Goal: Information Seeking & Learning: Learn about a topic

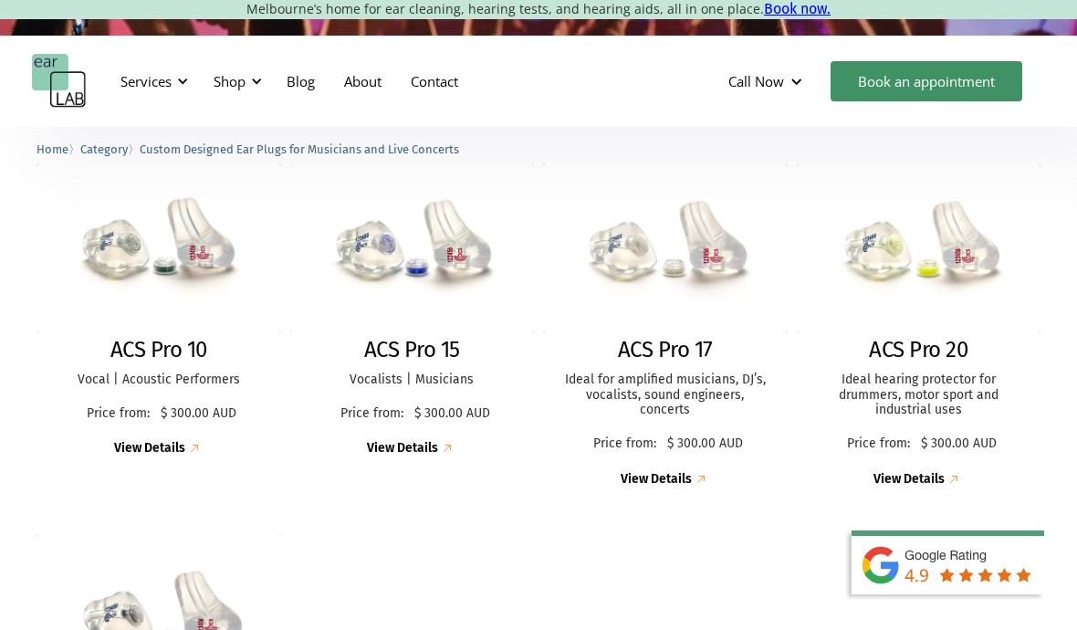
scroll to position [483, 0]
click at [943, 399] on p "Ideal hearing protector for drummers, motor sport and industrial uses" at bounding box center [919, 396] width 208 height 46
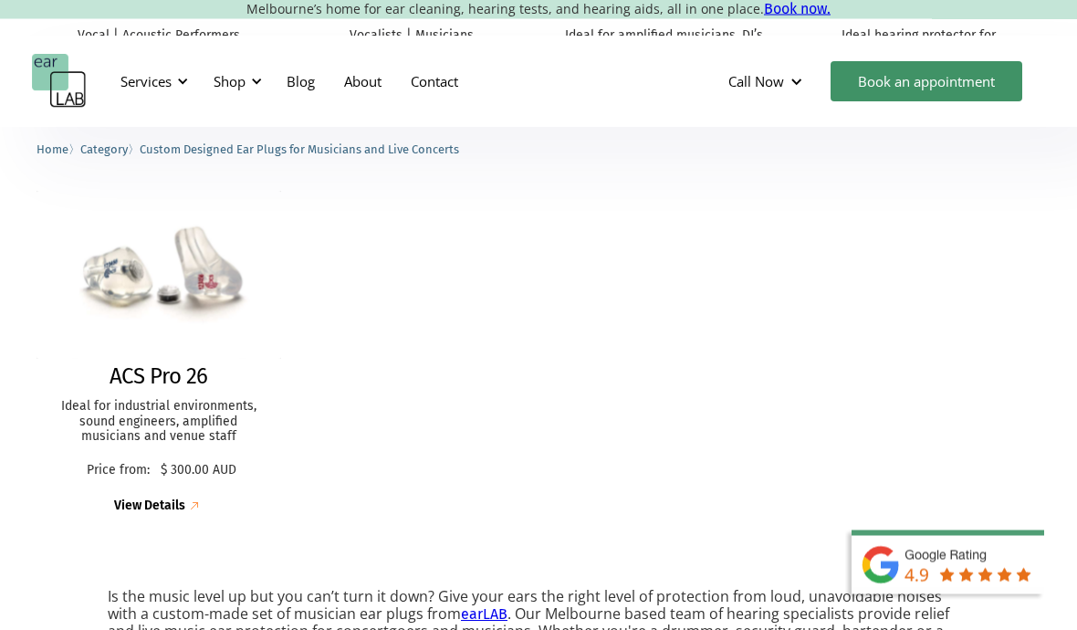
scroll to position [828, 0]
click at [117, 278] on img at bounding box center [158, 275] width 245 height 169
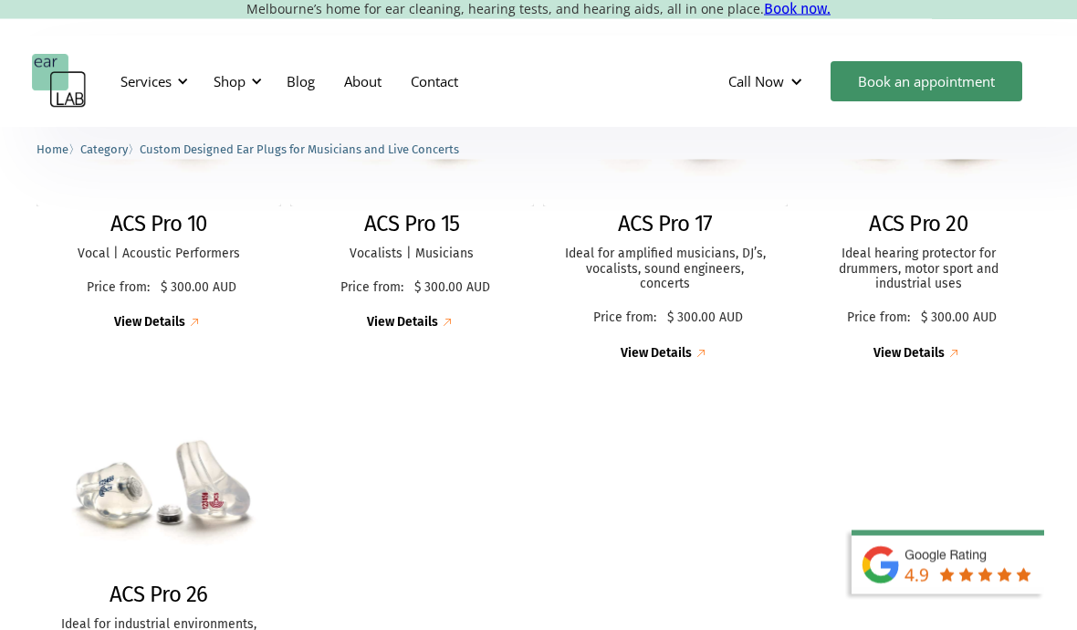
scroll to position [607, 0]
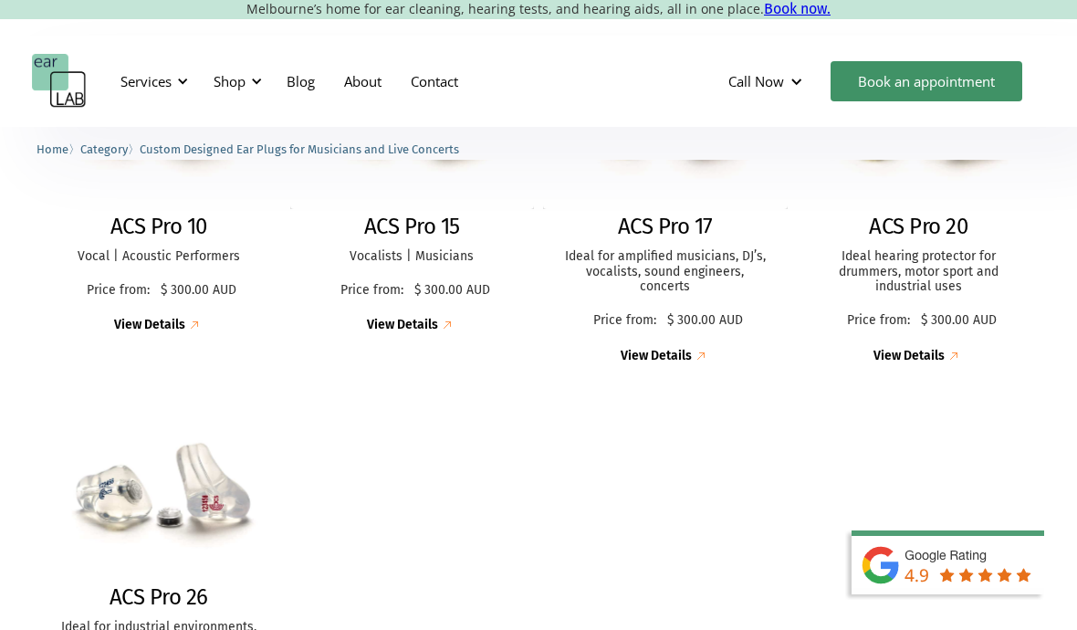
click at [154, 228] on h2 "ACS Pro 10" at bounding box center [158, 227] width 97 height 26
click at [958, 256] on p "Ideal hearing protector for drummers, motor sport and industrial uses" at bounding box center [919, 273] width 208 height 46
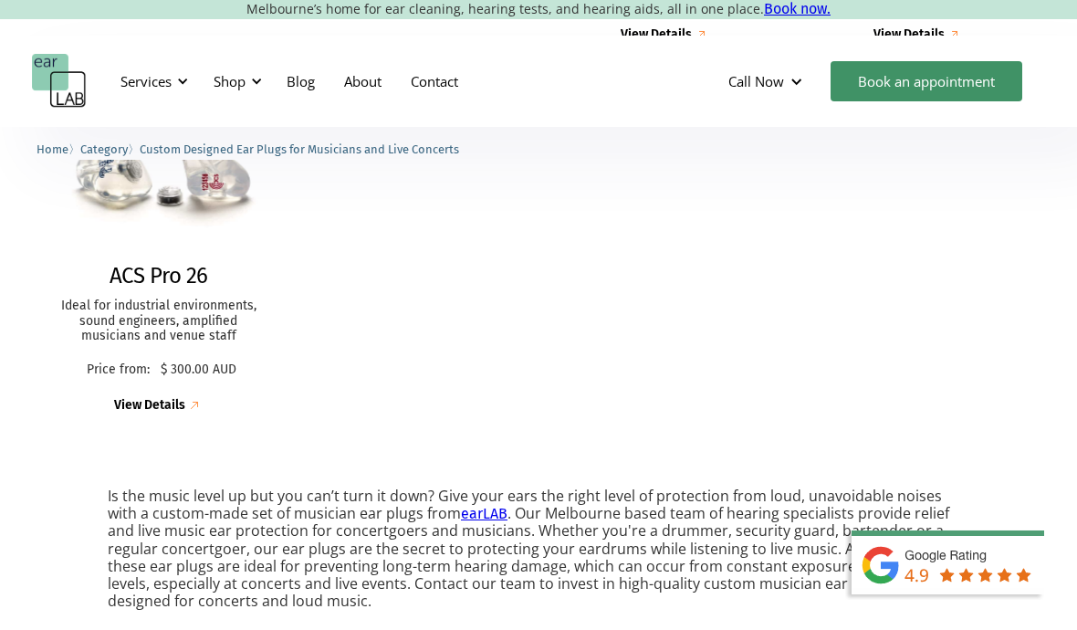
scroll to position [929, 0]
click at [145, 302] on p "Ideal for industrial environments, sound engineers, amplified musicians and ven…" at bounding box center [159, 320] width 208 height 46
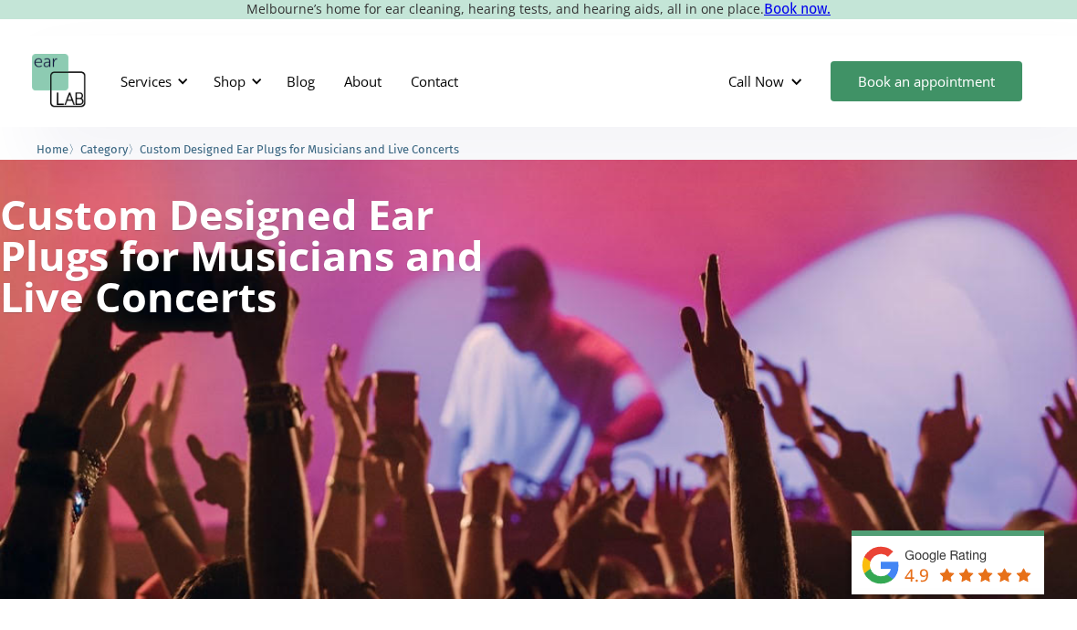
scroll to position [0, 0]
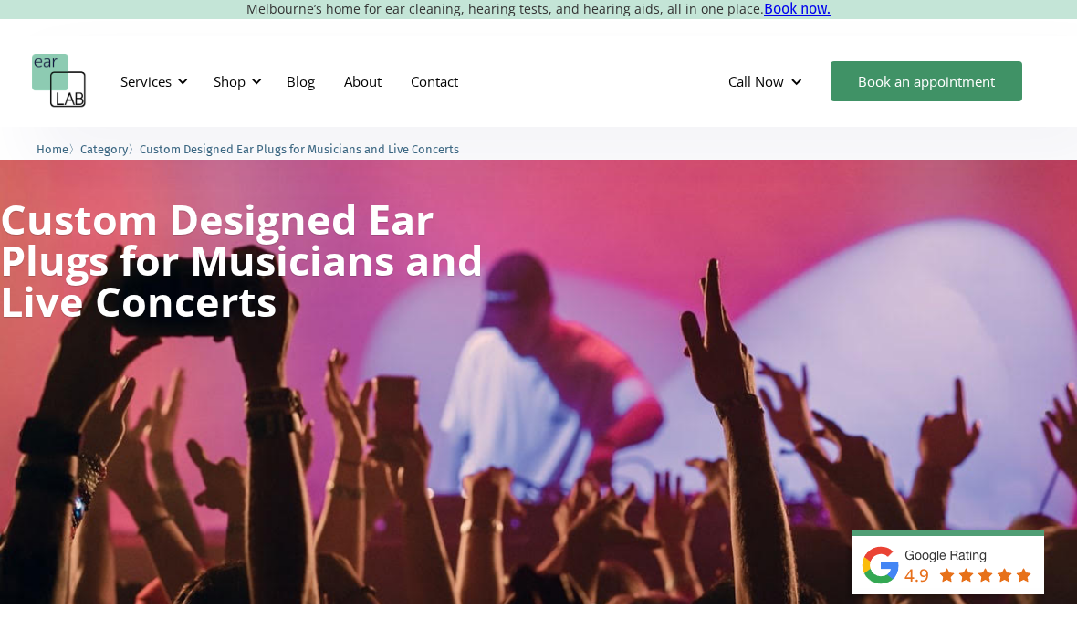
click at [234, 81] on div "Shop" at bounding box center [230, 81] width 32 height 18
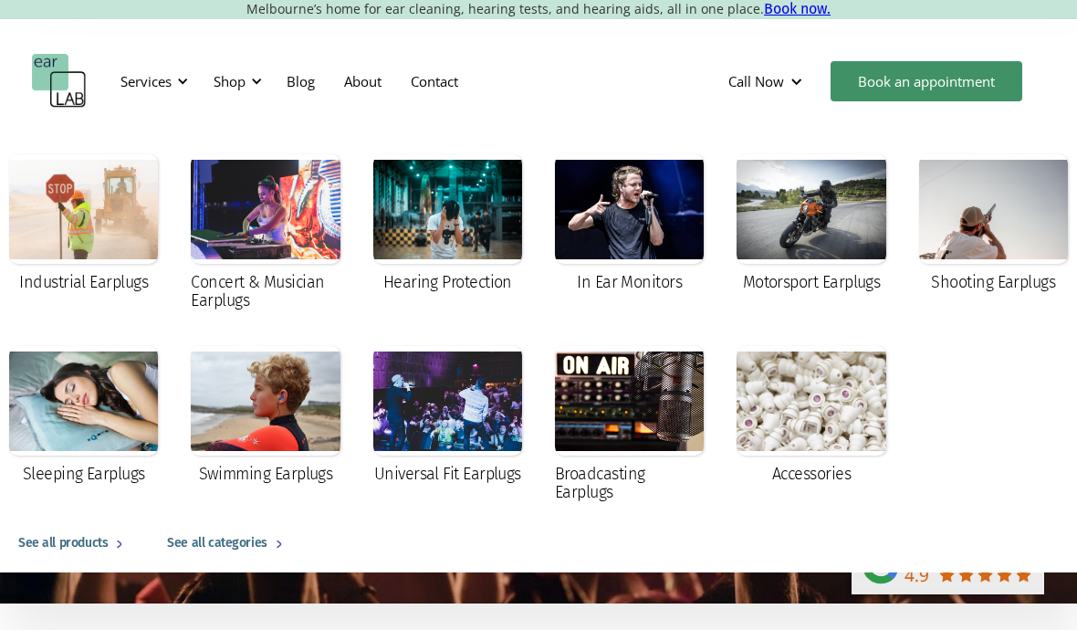
click at [469, 421] on div at bounding box center [447, 401] width 149 height 110
click at [448, 207] on div at bounding box center [447, 209] width 149 height 110
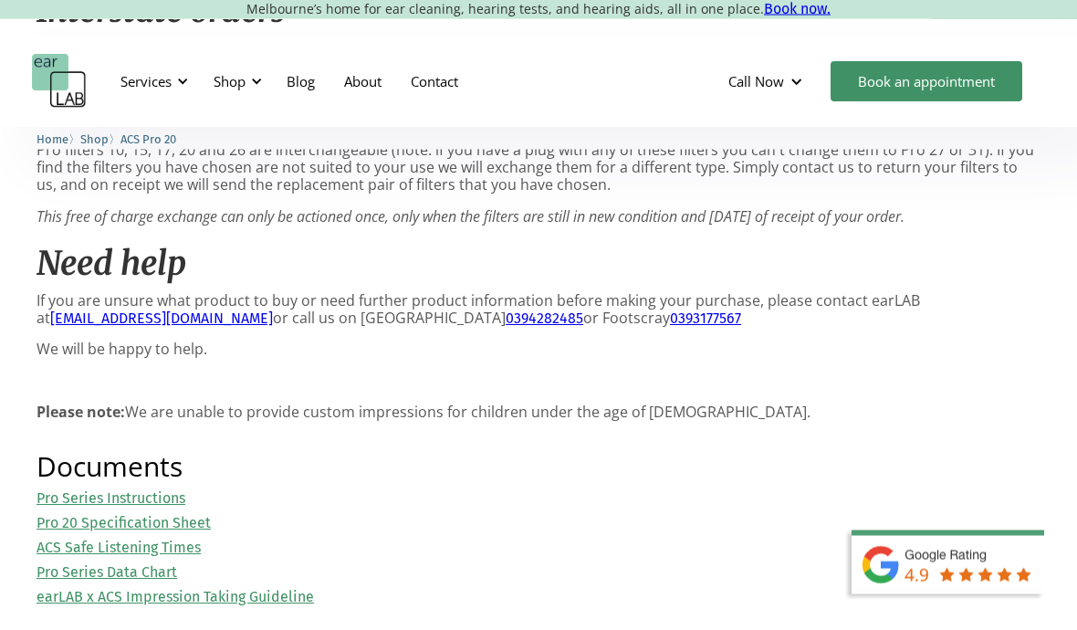
scroll to position [1865, 0]
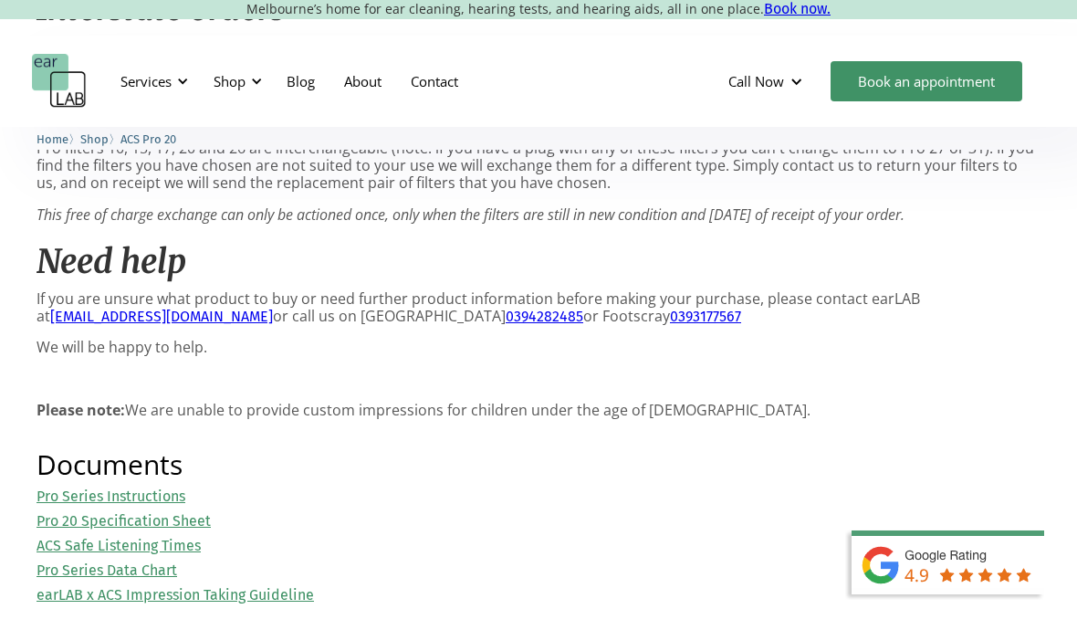
click at [177, 516] on link "Pro 20 Specification Sheet" at bounding box center [124, 520] width 174 height 17
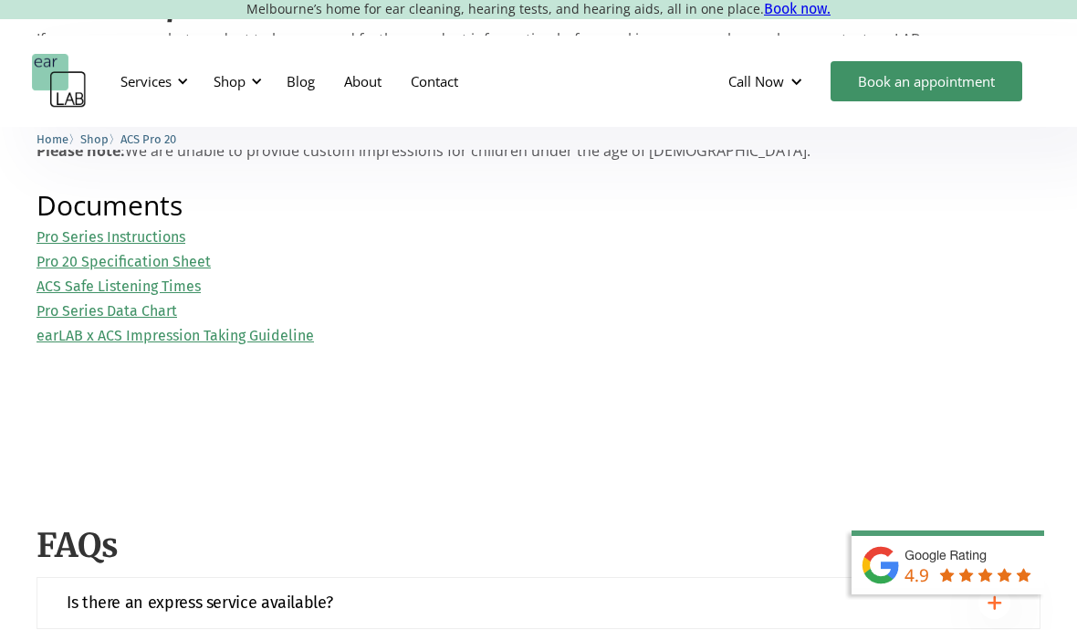
scroll to position [2133, 0]
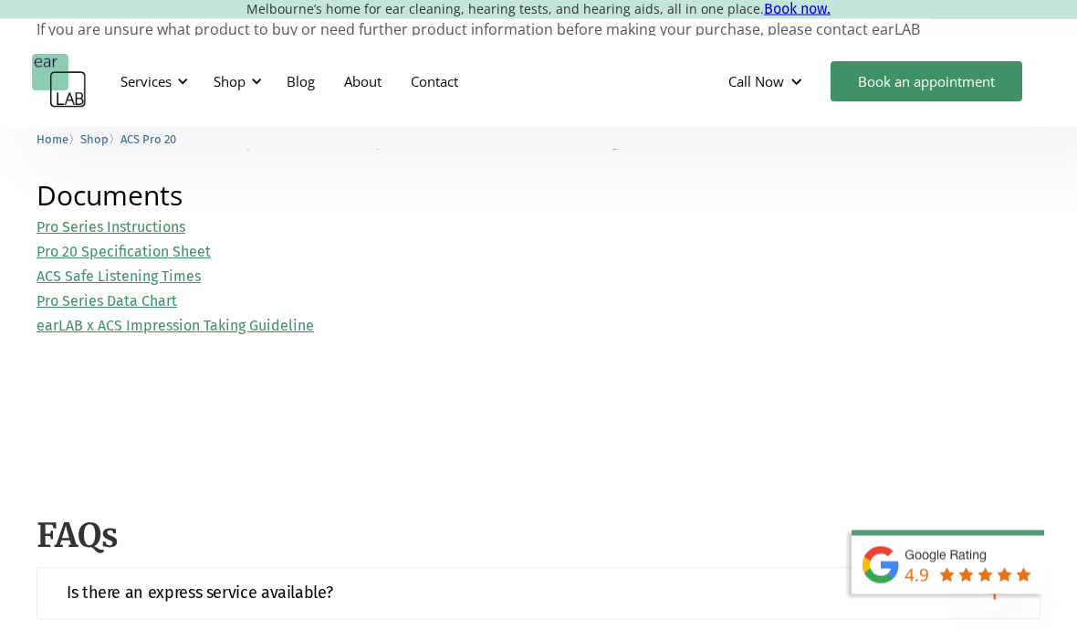
click at [74, 269] on link "ACS Safe Listening Times" at bounding box center [119, 276] width 164 height 17
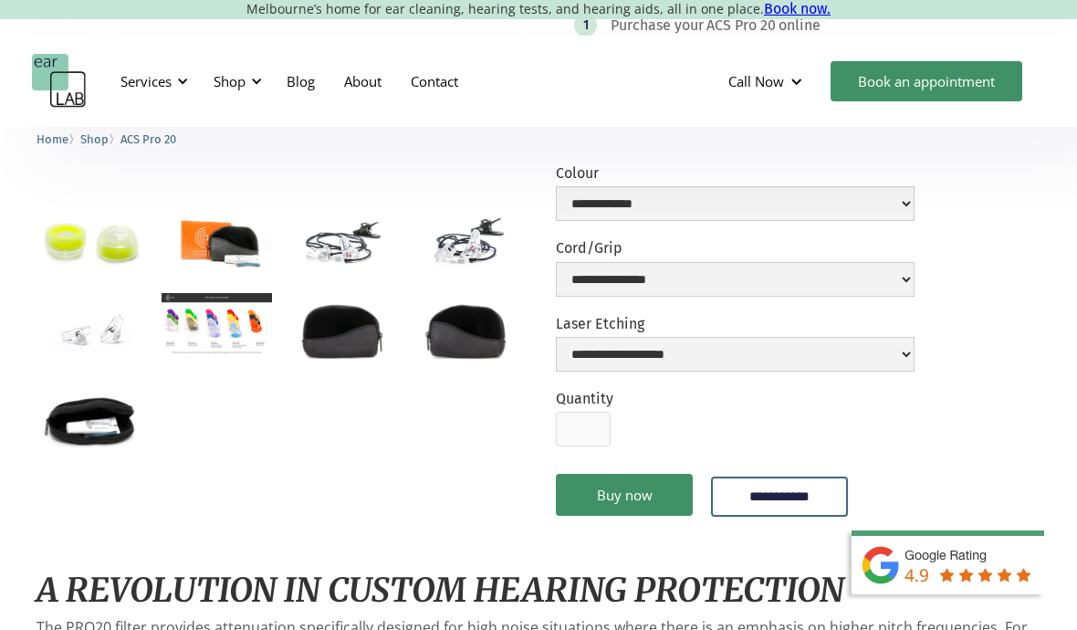
scroll to position [0, 0]
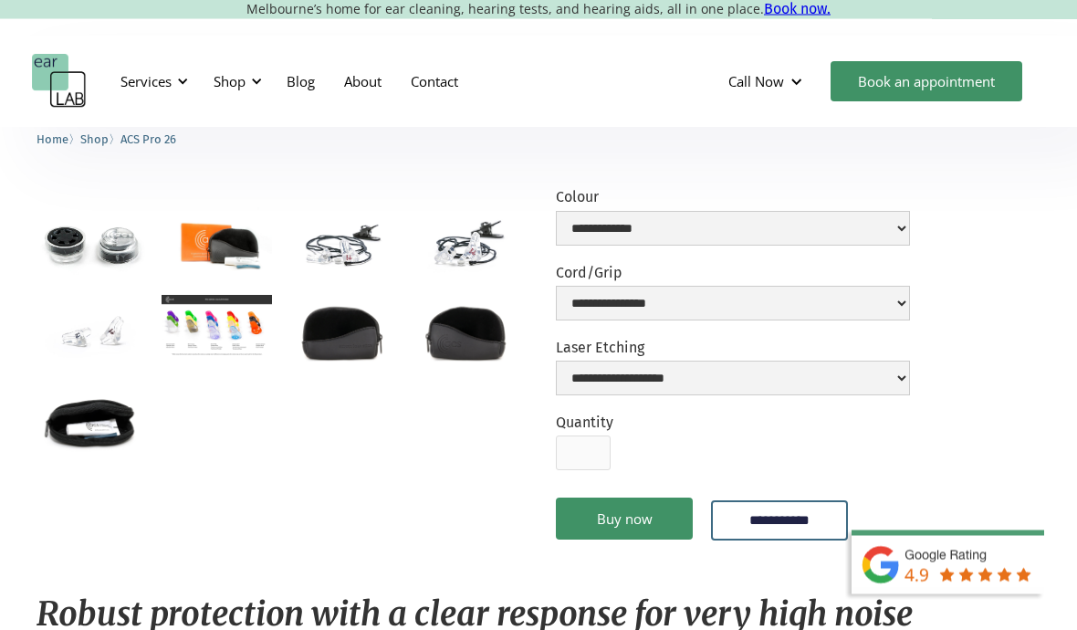
click at [205, 310] on img "open lightbox" at bounding box center [217, 327] width 110 height 62
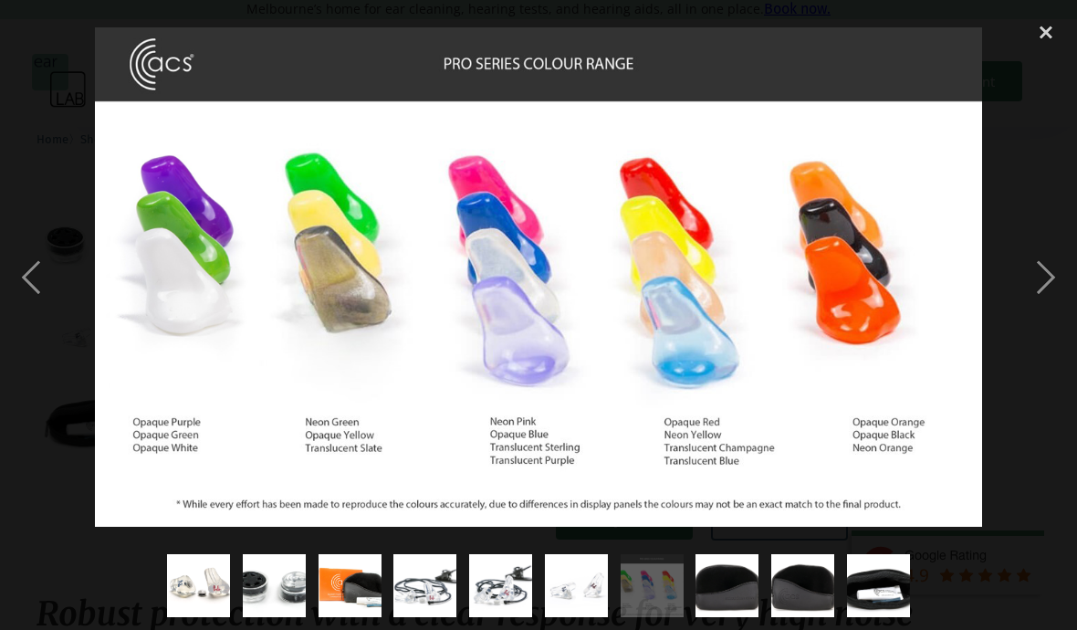
click at [1051, 315] on div "next image" at bounding box center [1046, 277] width 62 height 529
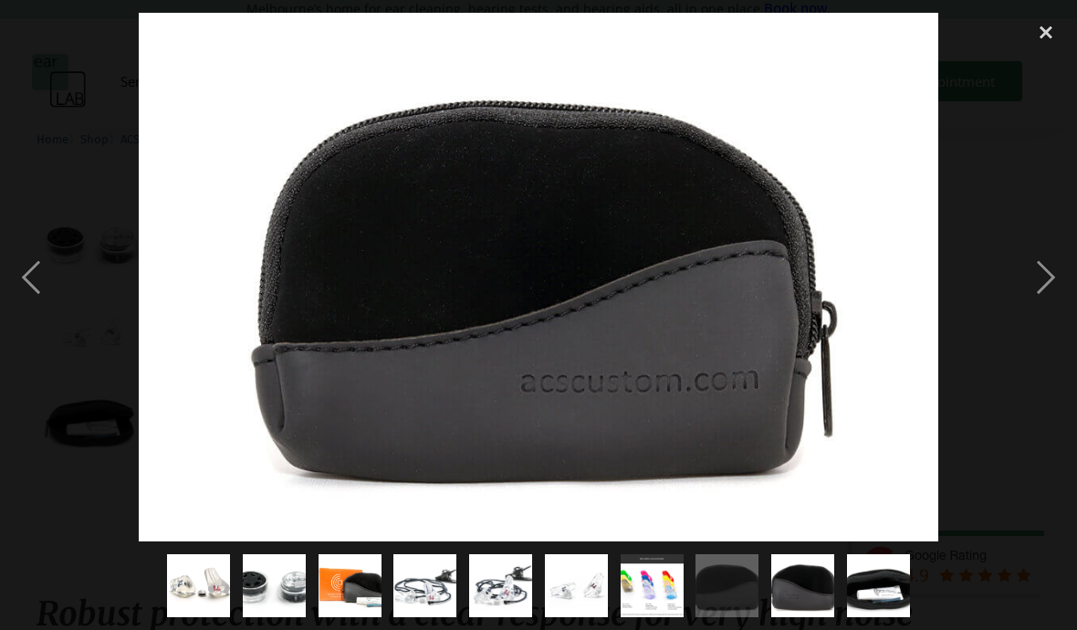
click at [1018, 185] on div "next image" at bounding box center [1046, 277] width 62 height 529
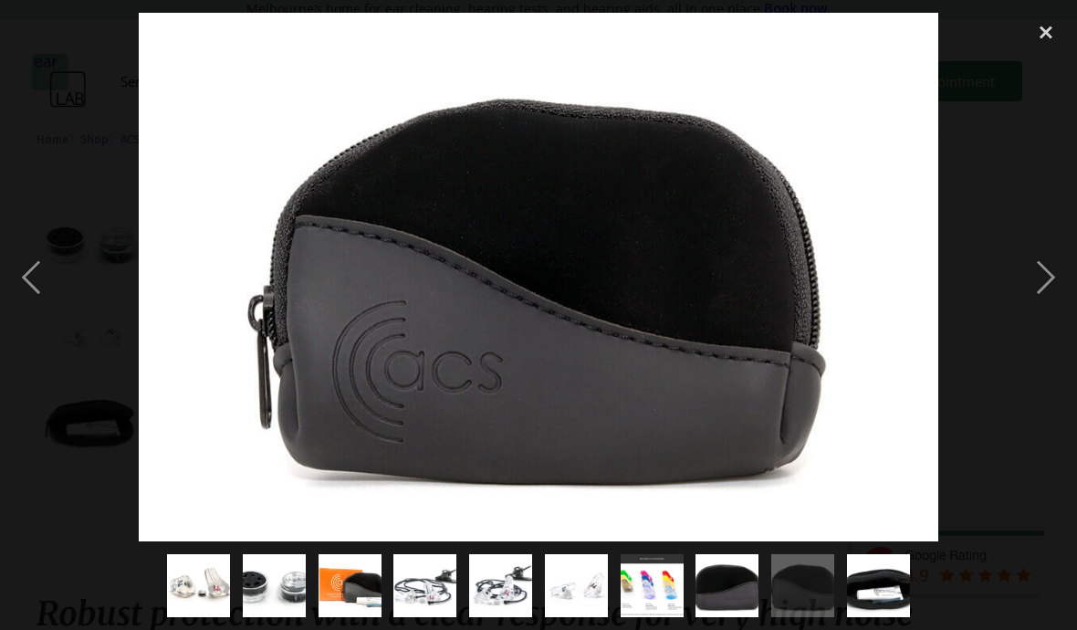
click at [1053, 22] on div "close lightbox" at bounding box center [1046, 33] width 62 height 40
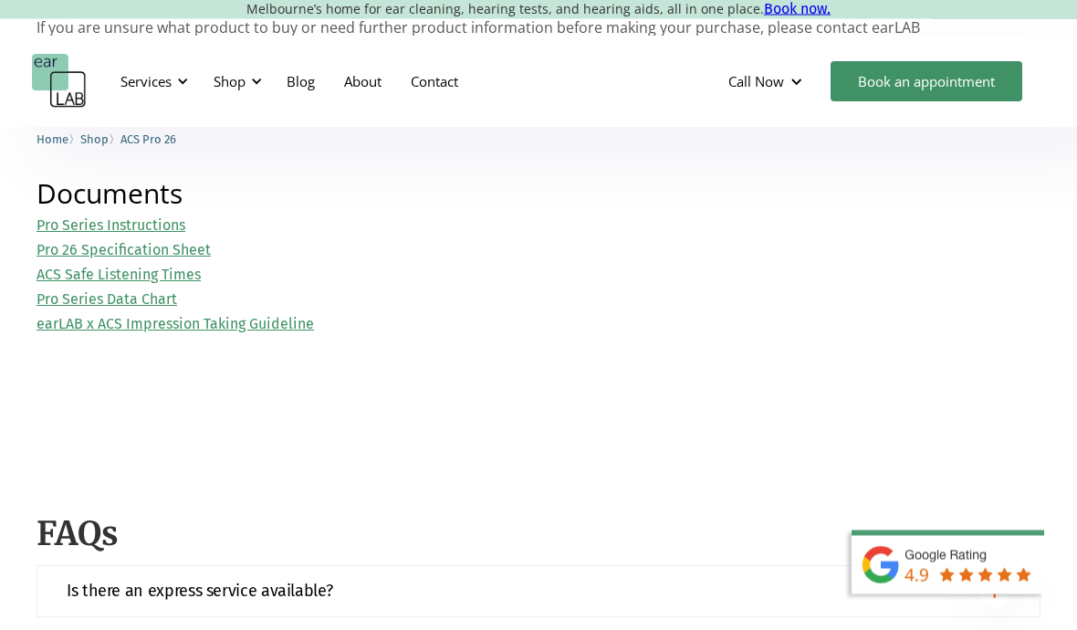
scroll to position [2179, 0]
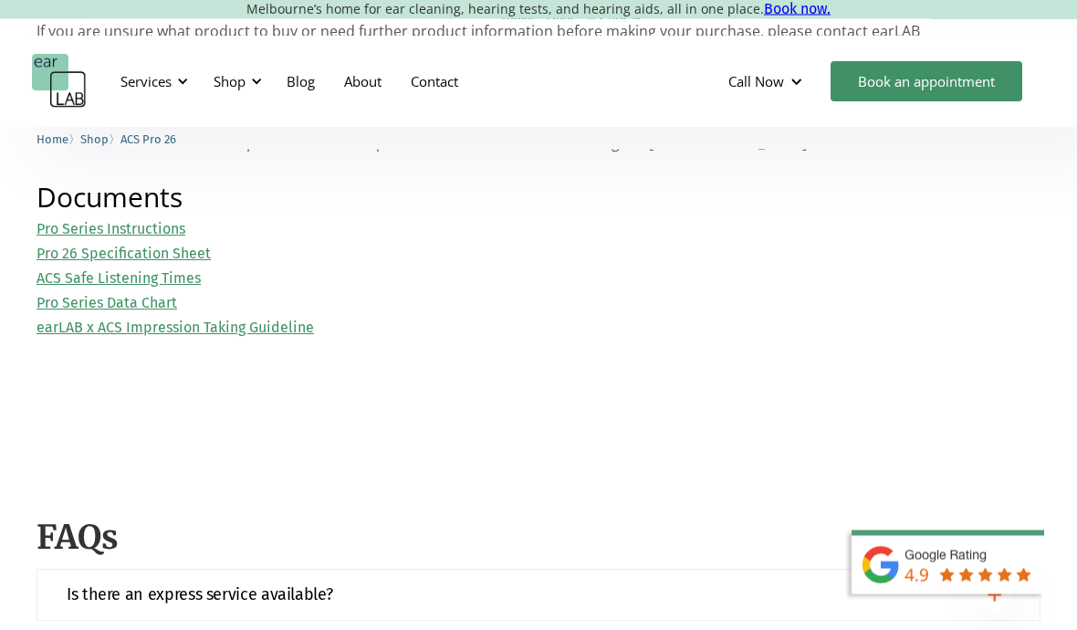
click at [63, 254] on link "Pro 26 Specification Sheet" at bounding box center [124, 253] width 174 height 17
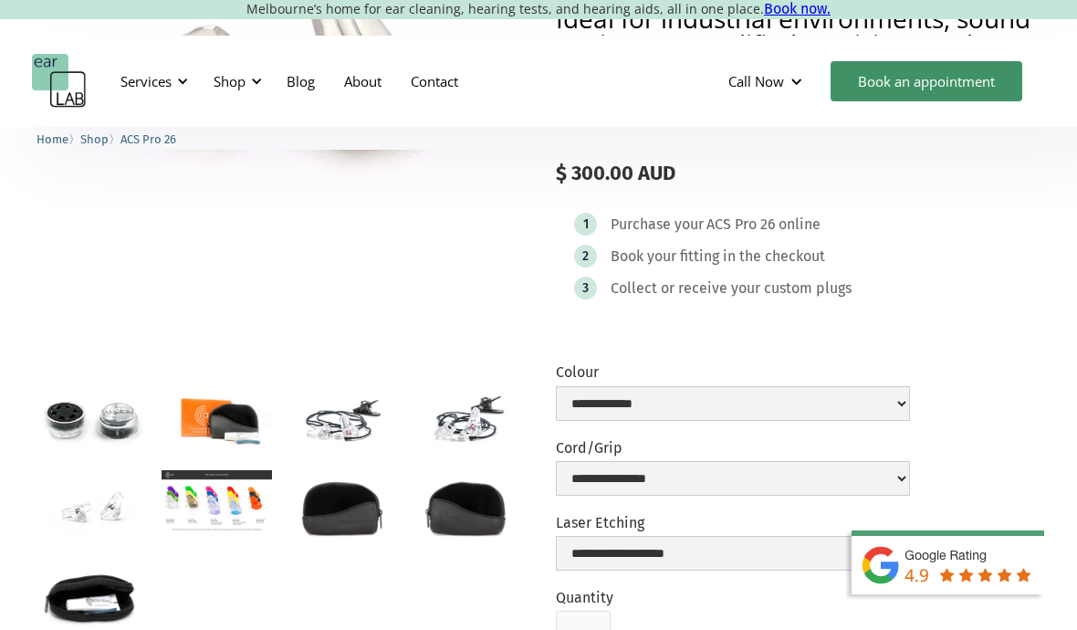
scroll to position [0, 0]
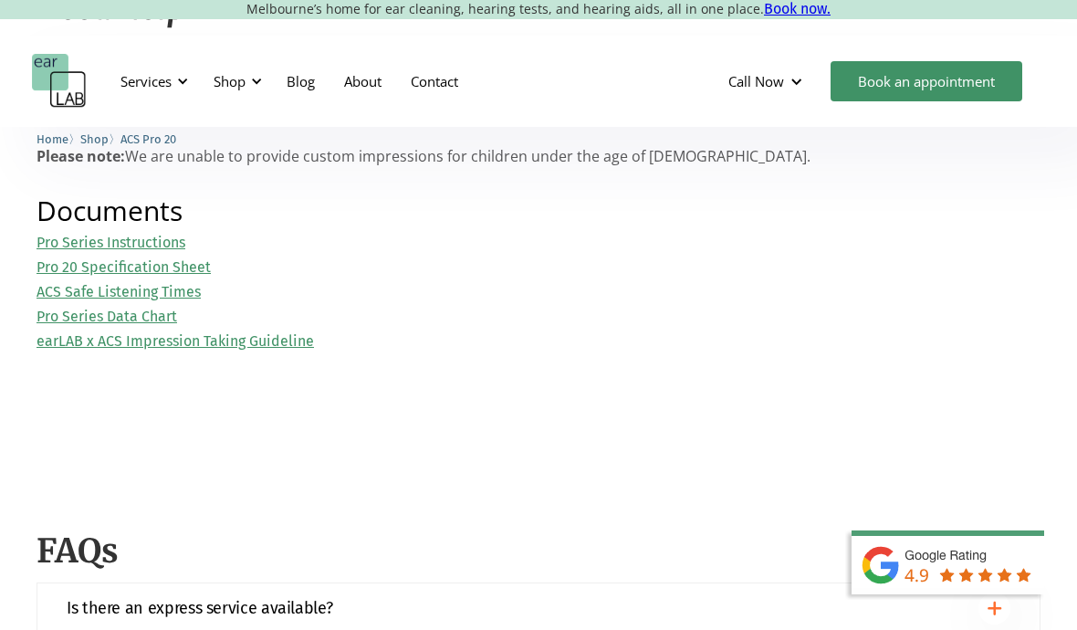
scroll to position [2188, 0]
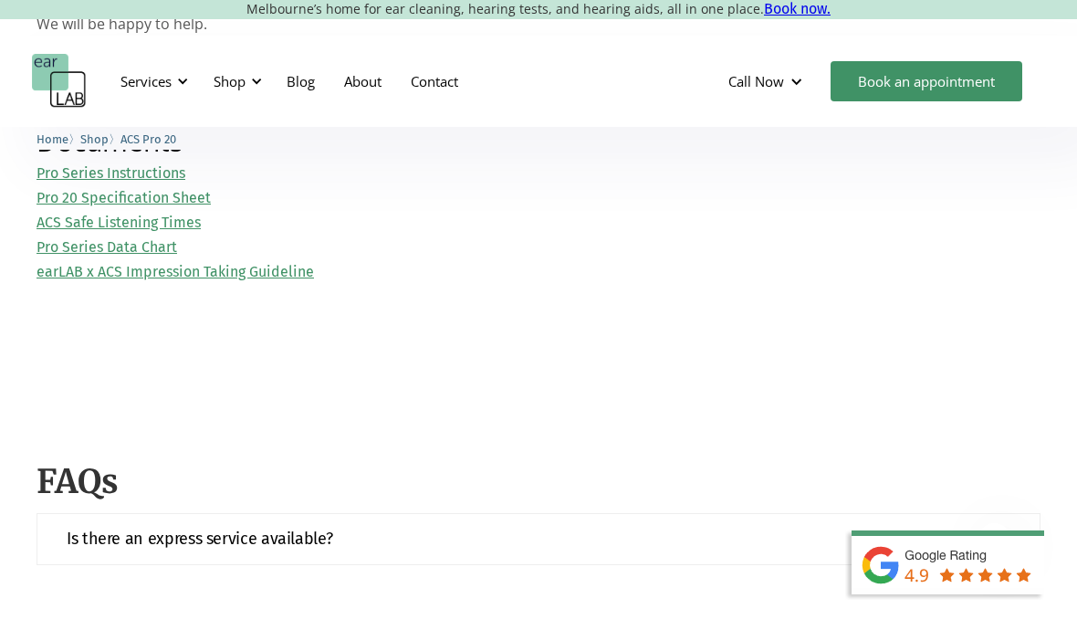
click at [78, 243] on link "Pro Series Data Chart" at bounding box center [107, 246] width 141 height 17
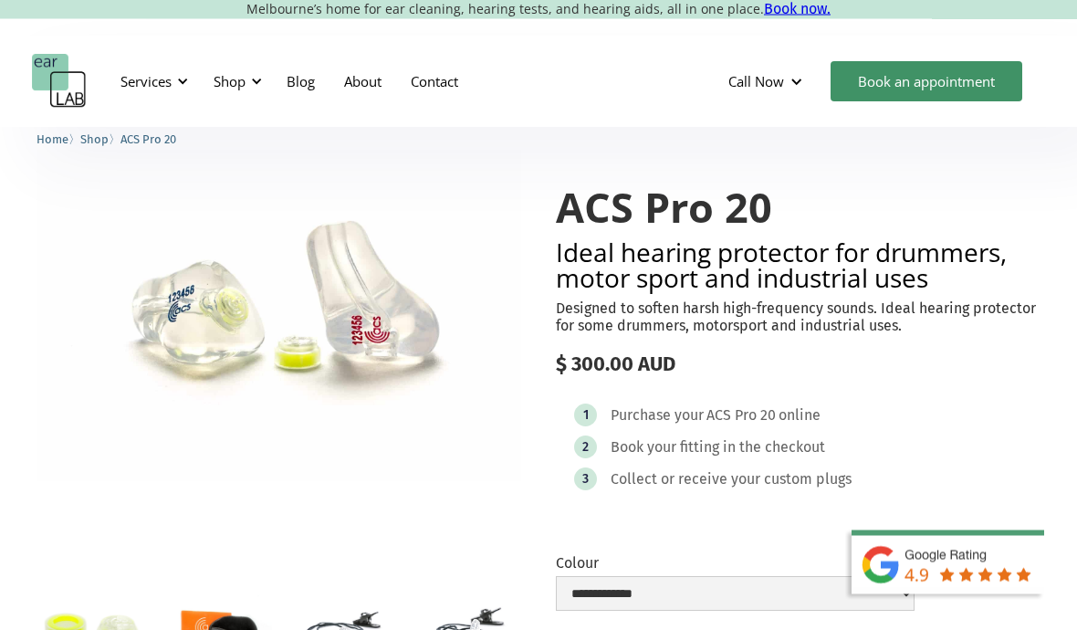
scroll to position [0, 0]
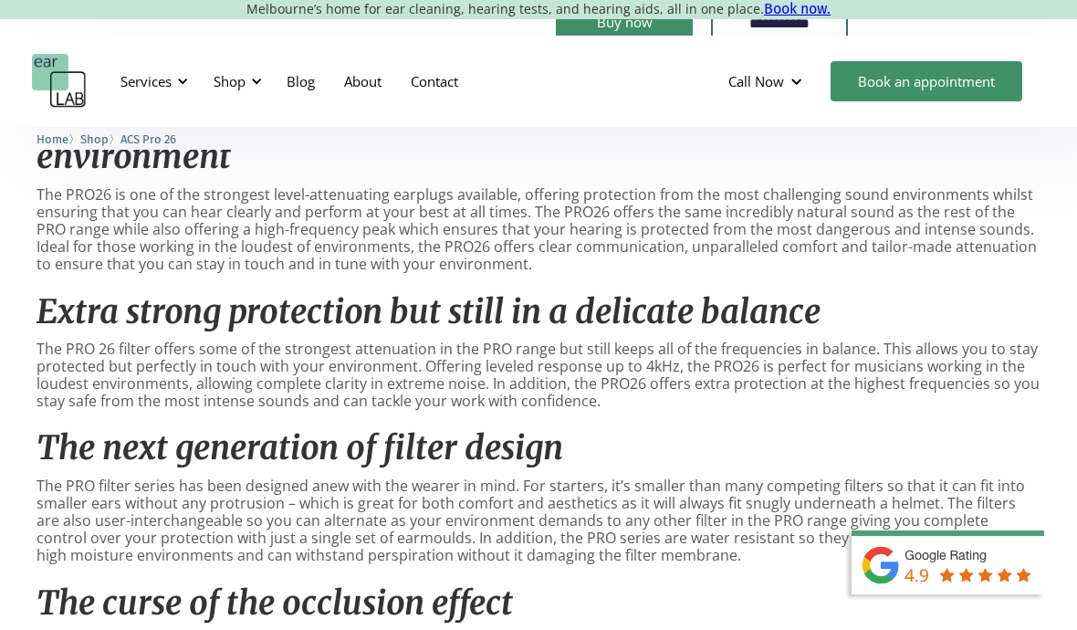
scroll to position [864, 0]
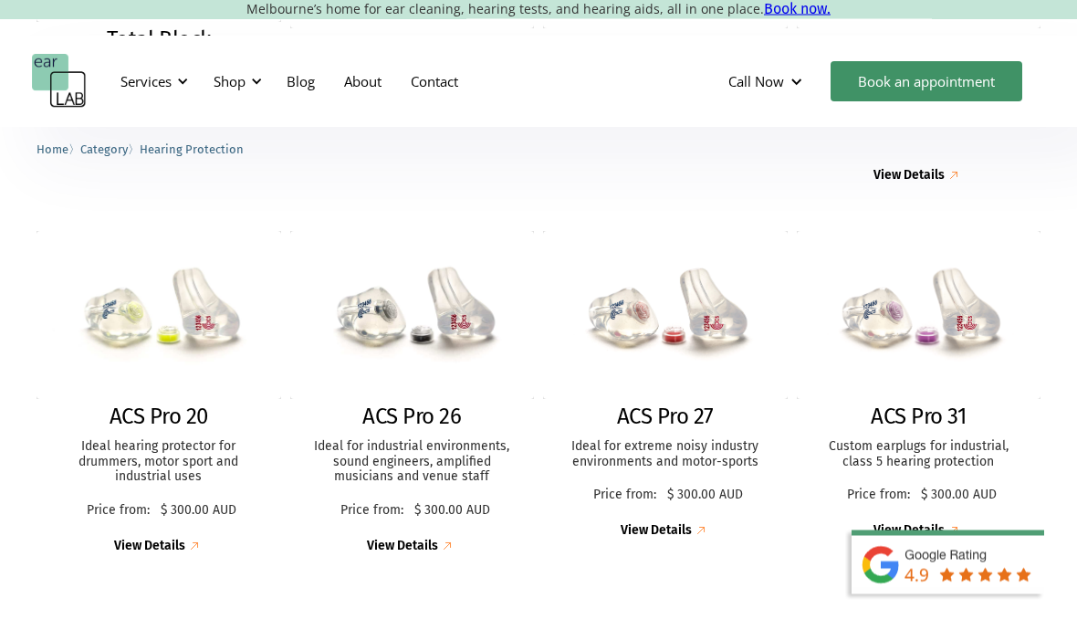
scroll to position [787, 0]
click at [719, 442] on p "Ideal for extreme noisy industry environments and motor-sports" at bounding box center [665, 454] width 208 height 31
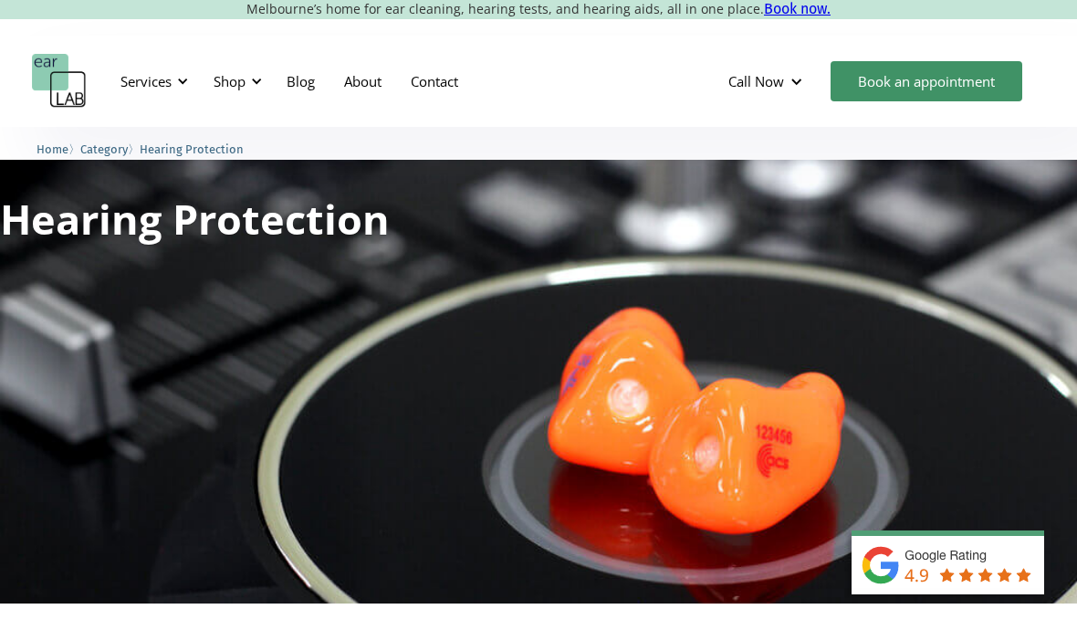
scroll to position [867, 0]
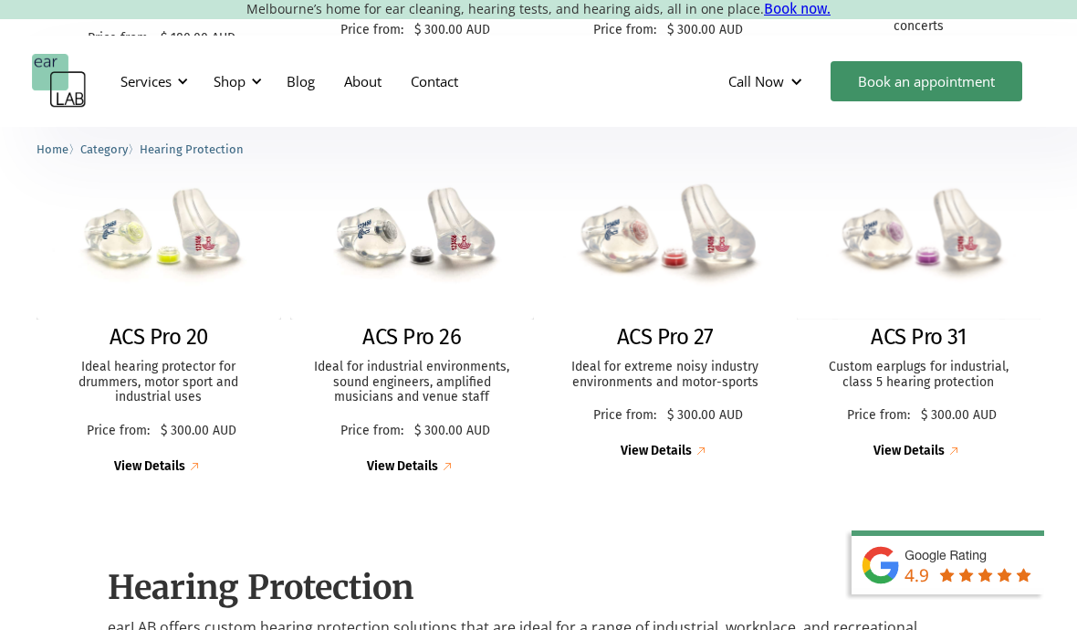
click at [938, 360] on p "Custom earplugs for industrial, class 5 hearing protection" at bounding box center [919, 375] width 208 height 31
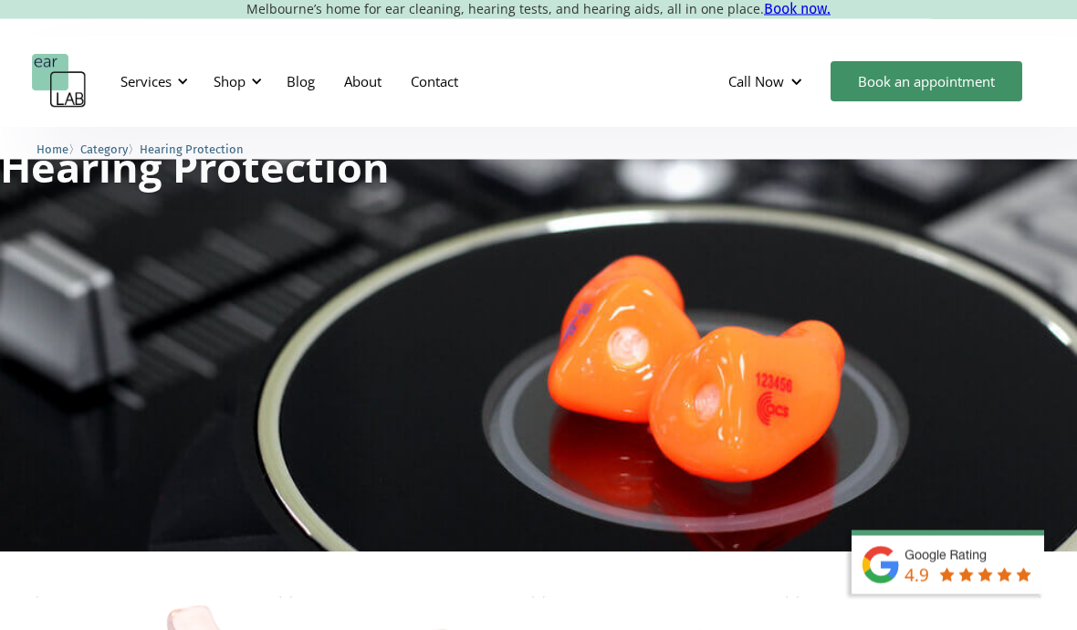
scroll to position [0, 0]
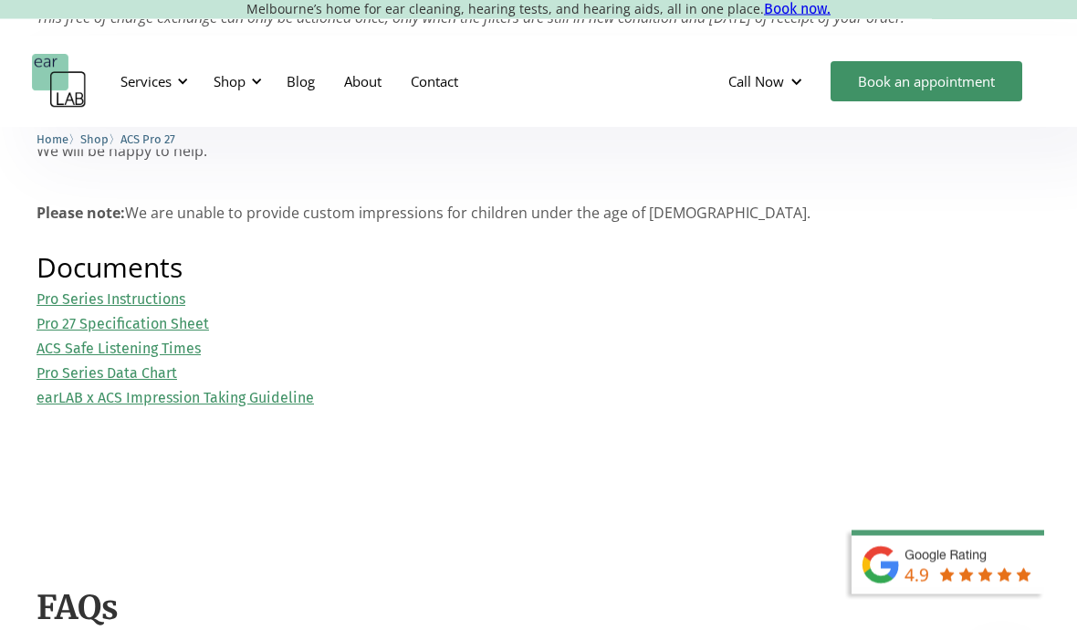
scroll to position [2009, 0]
click at [45, 315] on link "Pro 27 Specification Sheet" at bounding box center [123, 323] width 172 height 17
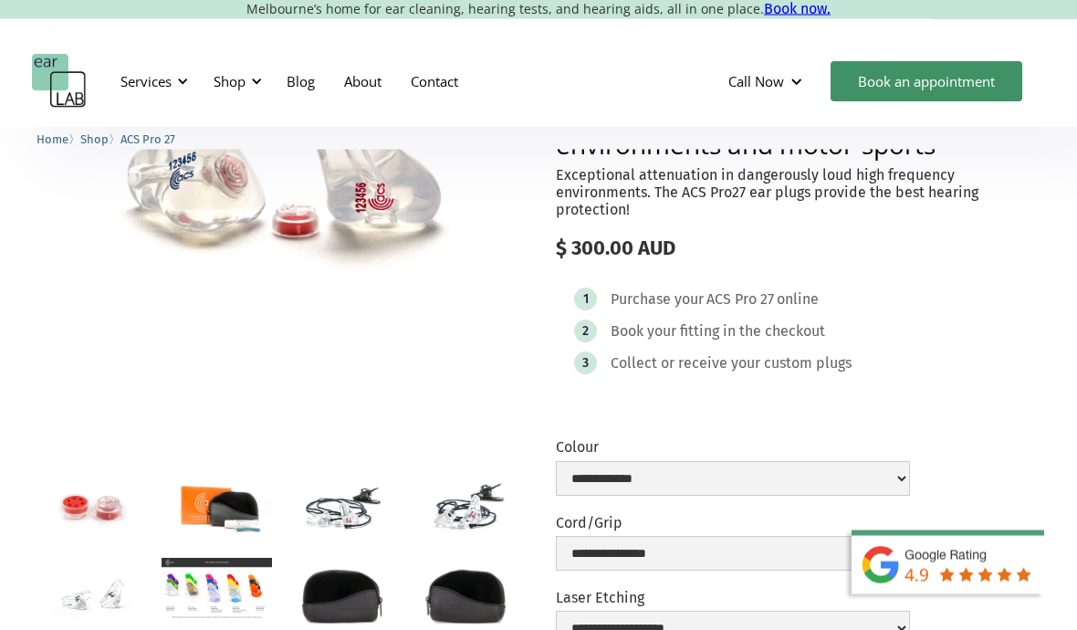
scroll to position [144, 0]
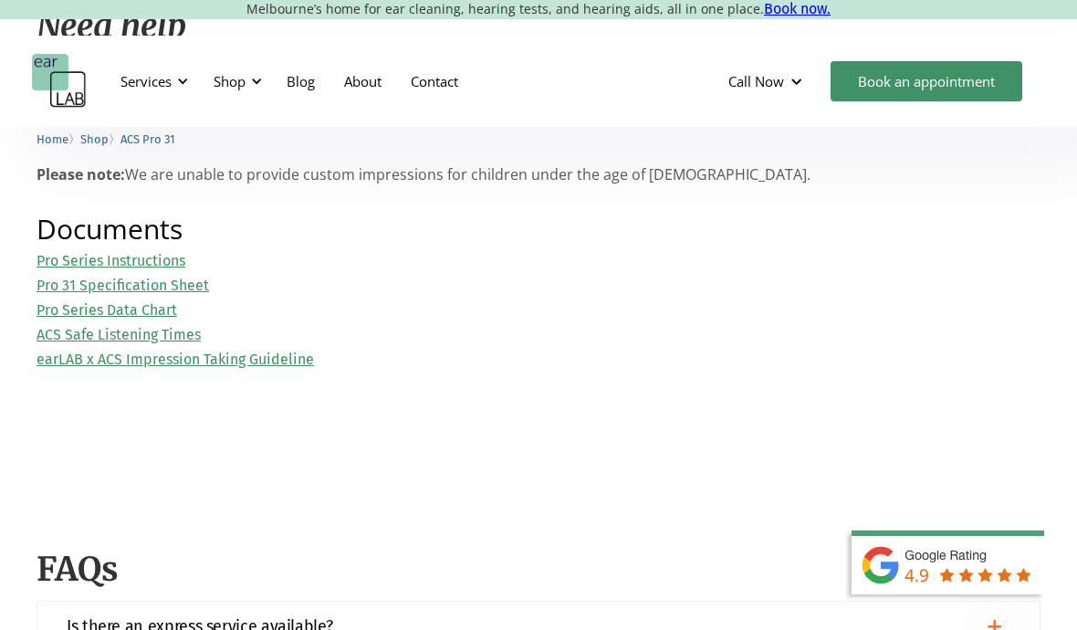
scroll to position [1867, 0]
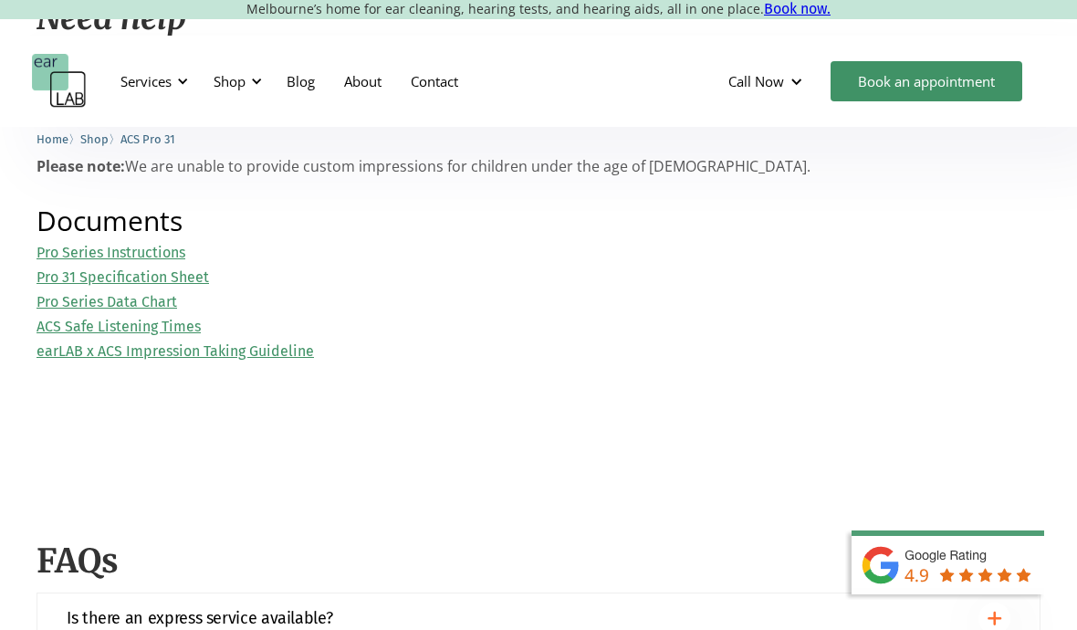
click at [55, 280] on link "Pro 31 Specification Sheet" at bounding box center [123, 276] width 172 height 17
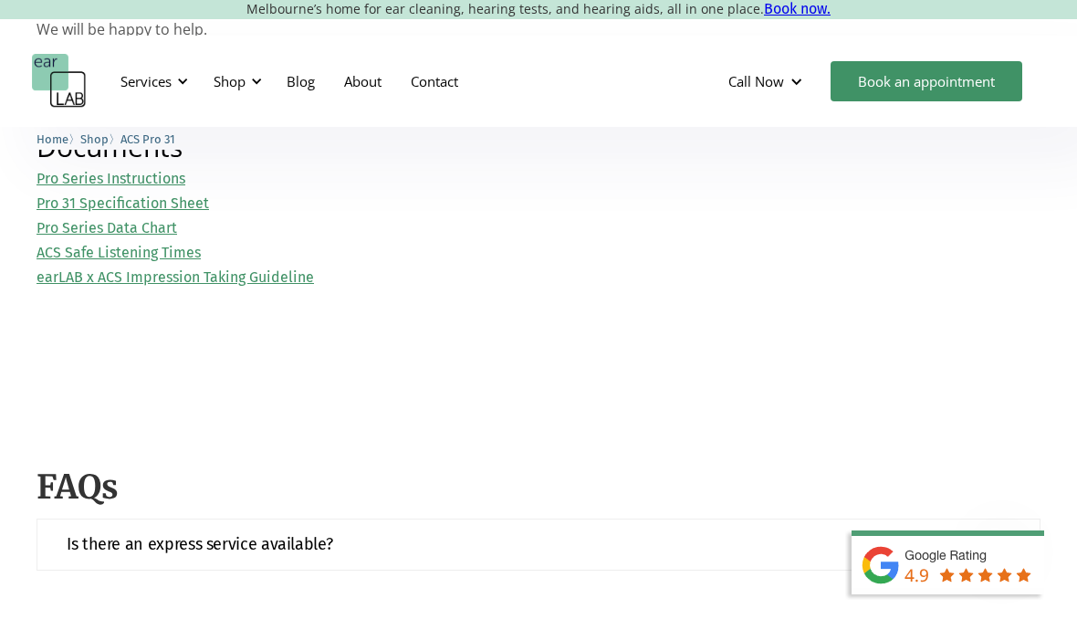
scroll to position [1946, 0]
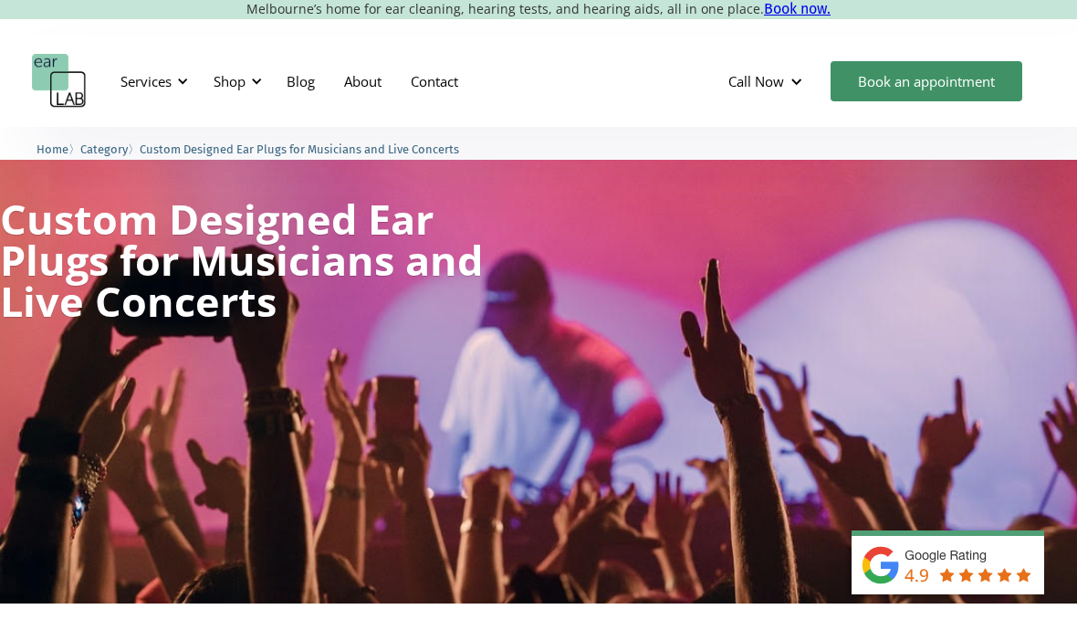
click at [260, 85] on div at bounding box center [256, 81] width 13 height 13
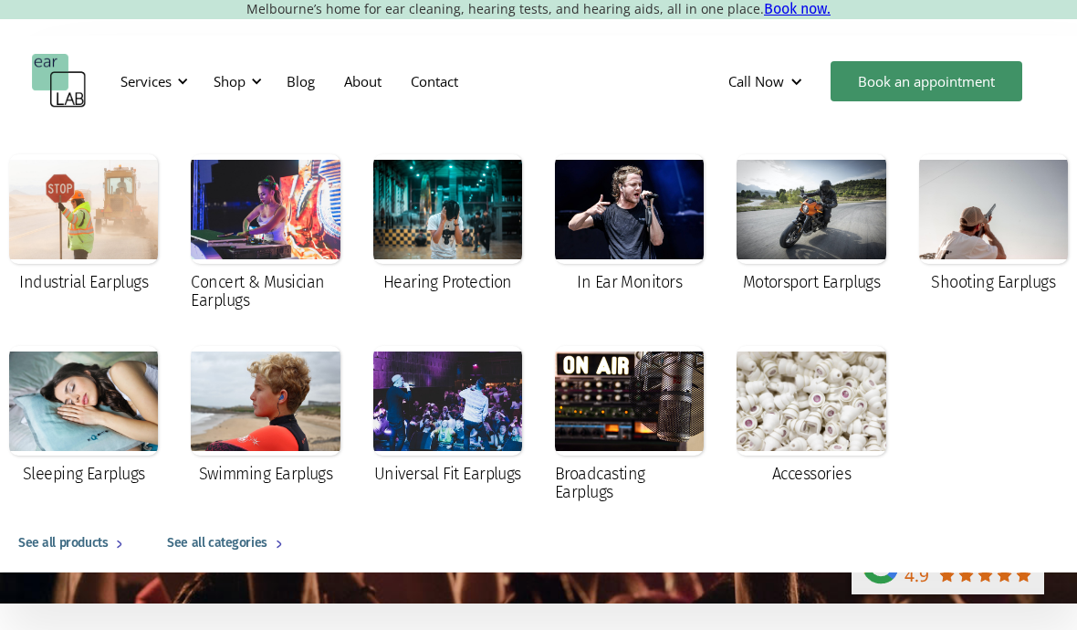
click at [649, 203] on div at bounding box center [629, 209] width 149 height 110
click at [91, 195] on div at bounding box center [83, 209] width 149 height 110
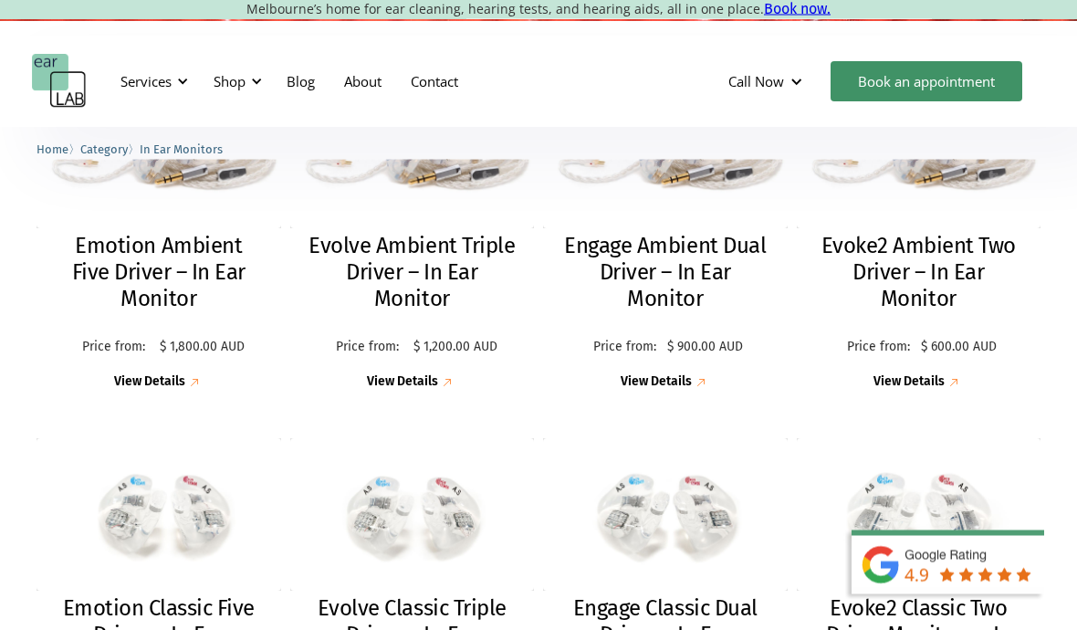
scroll to position [568, 0]
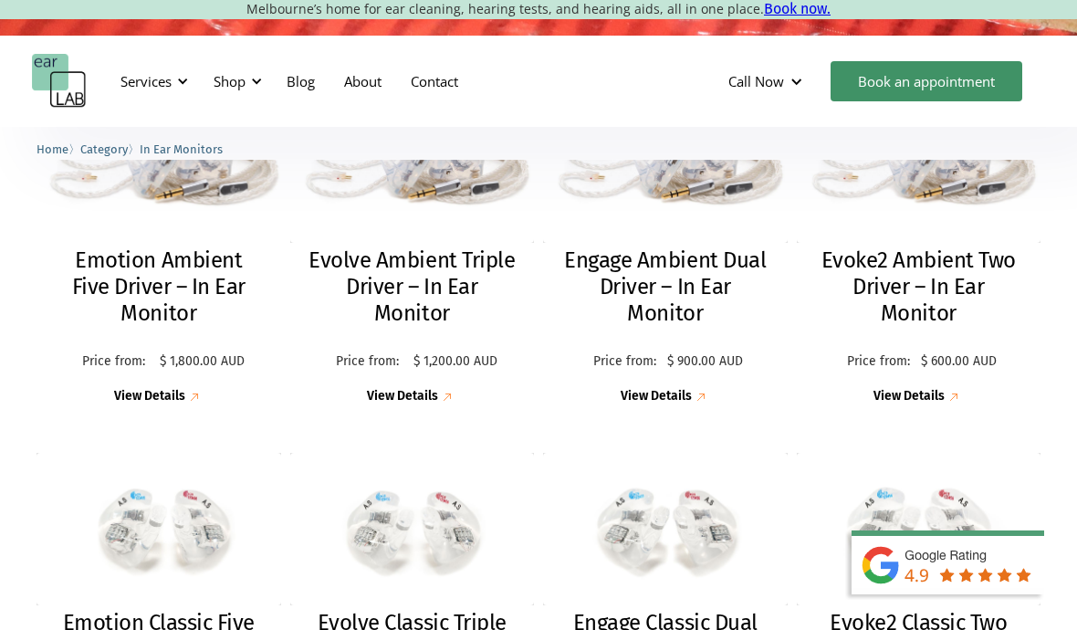
click at [127, 268] on h2 "Emotion Ambient Five Driver – In Ear Monitor" at bounding box center [159, 286] width 208 height 78
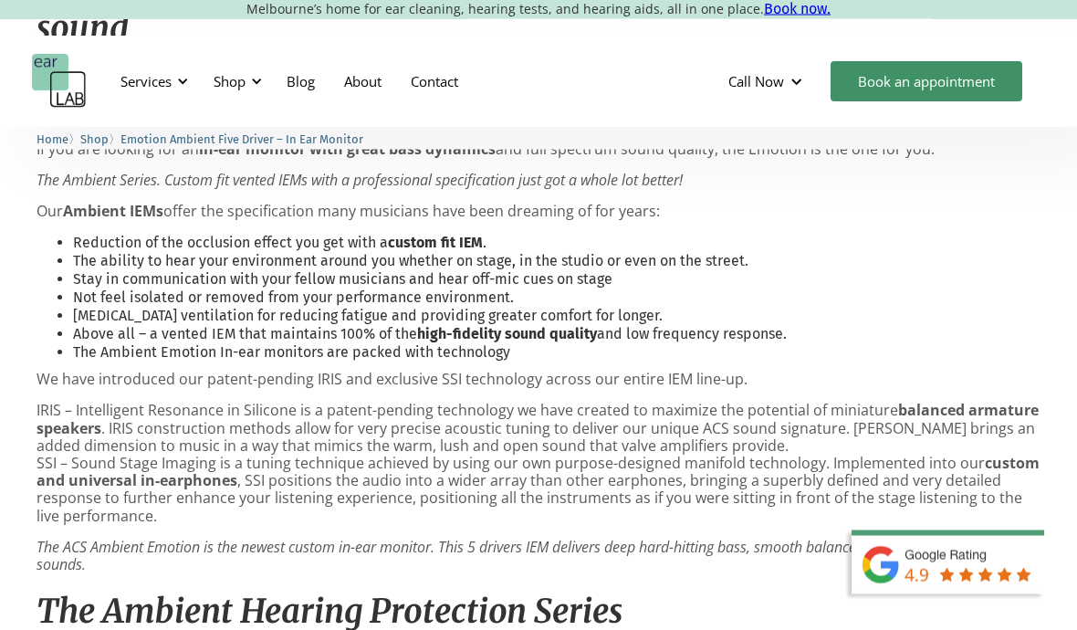
scroll to position [973, 0]
